Goal: Information Seeking & Learning: Learn about a topic

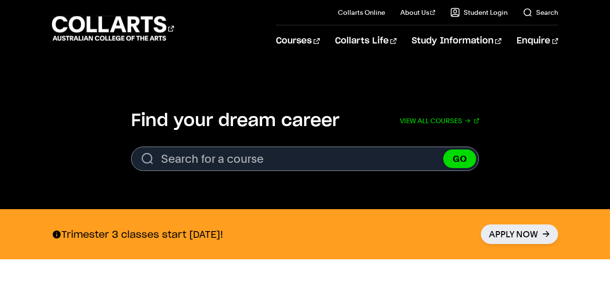
scroll to position [254, 0]
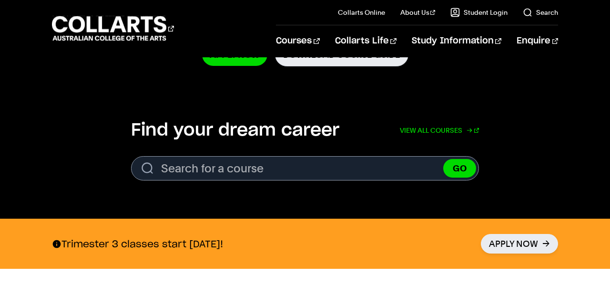
click at [456, 124] on link "View all courses" at bounding box center [439, 130] width 79 height 21
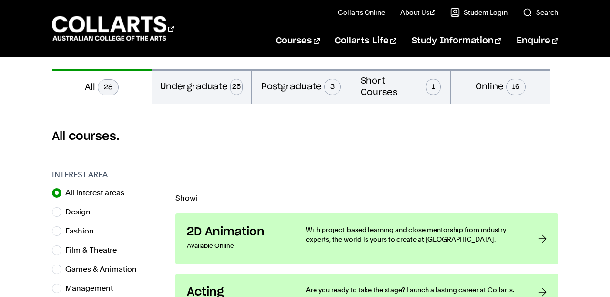
scroll to position [173, 0]
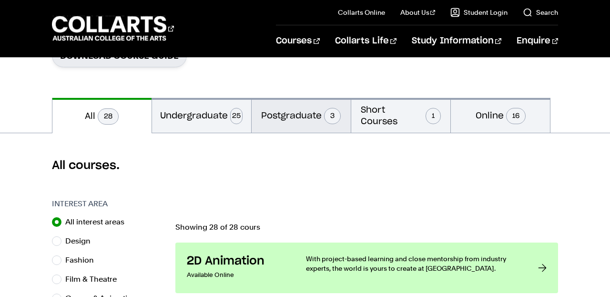
click at [301, 111] on button "Postgraduate 3" at bounding box center [301, 115] width 99 height 35
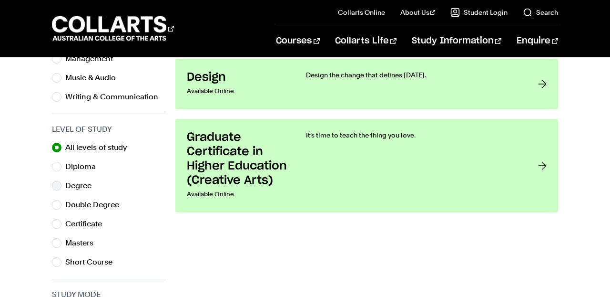
scroll to position [440, 0]
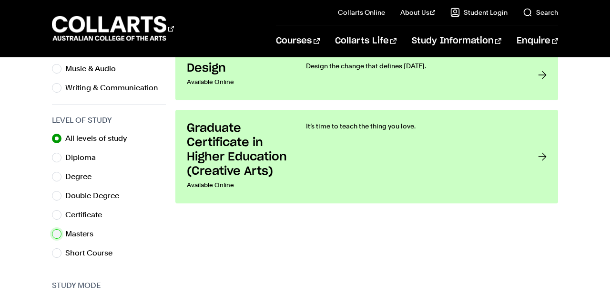
click at [61, 233] on input "Masters" at bounding box center [57, 234] width 10 height 10
radio input "true"
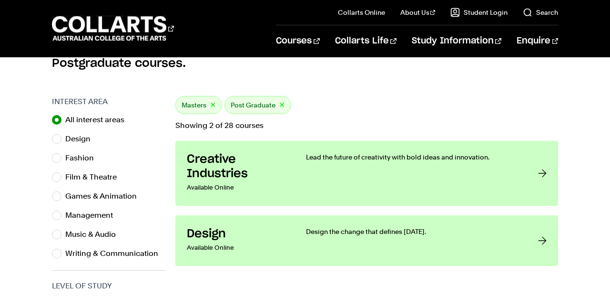
scroll to position [276, 0]
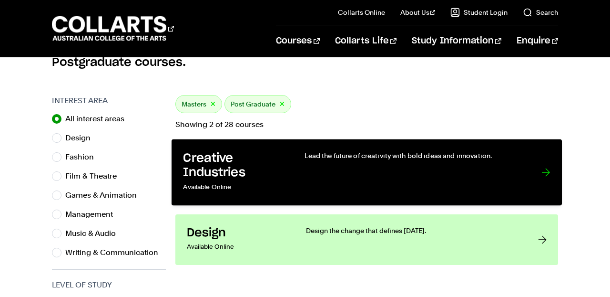
click at [348, 164] on div "Lead the future of creativity with bold ideas and innovation." at bounding box center [413, 172] width 217 height 43
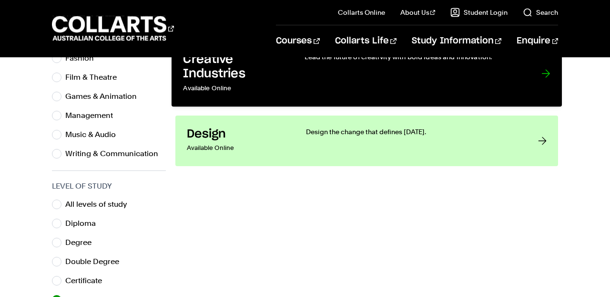
scroll to position [378, 0]
